Goal: Task Accomplishment & Management: Use online tool/utility

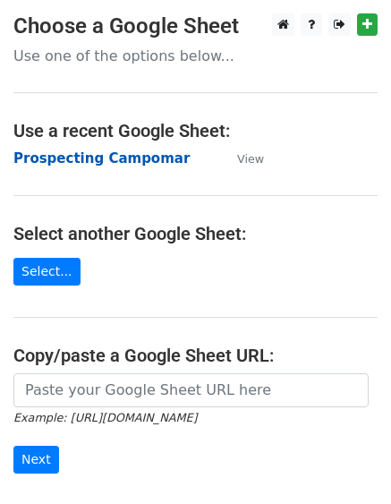
click at [125, 157] on strong "Prospecting Campomar" at bounding box center [101, 158] width 176 height 16
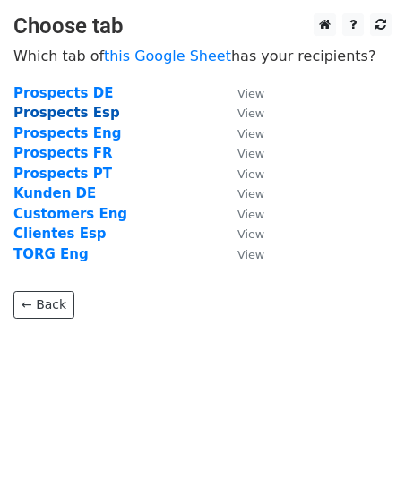
click at [84, 110] on strong "Prospects Esp" at bounding box center [66, 113] width 107 height 16
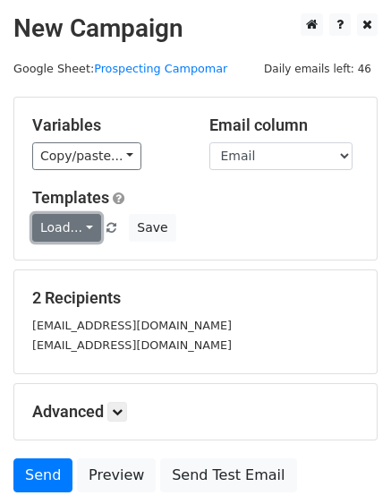
click at [85, 217] on link "Load..." at bounding box center [66, 228] width 69 height 28
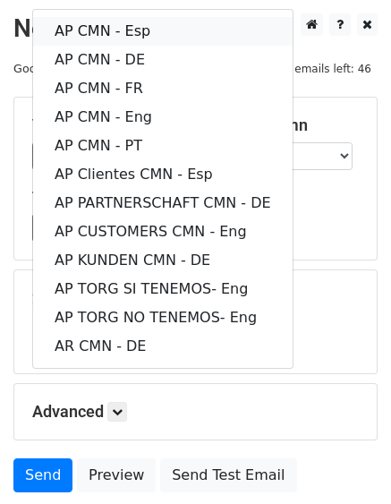
click at [147, 30] on link "AP CMN - Esp" at bounding box center [163, 31] width 260 height 29
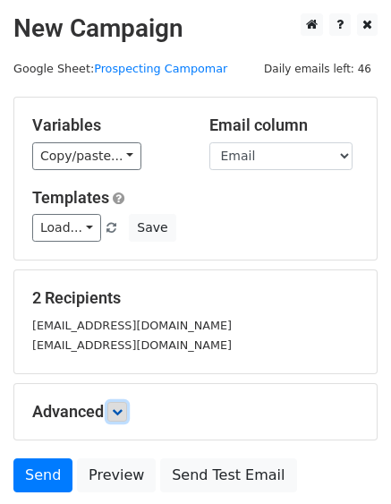
click at [120, 406] on icon at bounding box center [117, 411] width 11 height 11
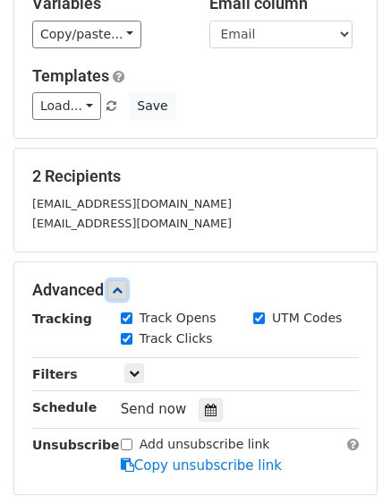
scroll to position [269, 0]
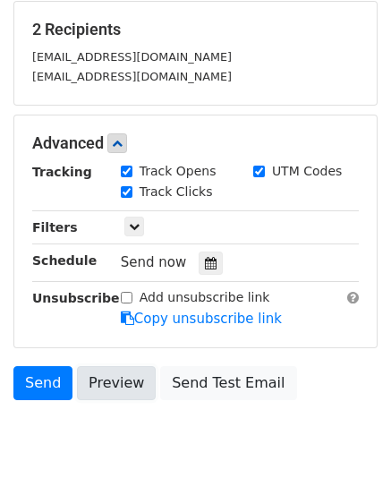
click at [107, 383] on link "Preview" at bounding box center [116, 383] width 79 height 34
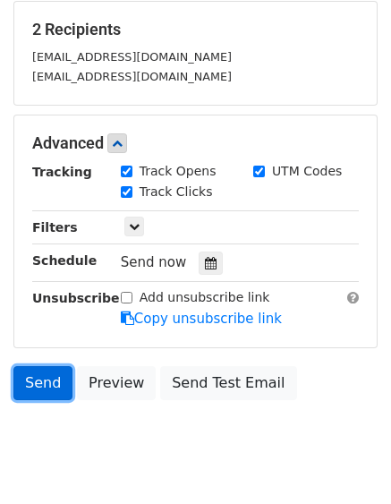
click at [31, 382] on link "Send" at bounding box center [42, 383] width 59 height 34
